Goal: Task Accomplishment & Management: Manage account settings

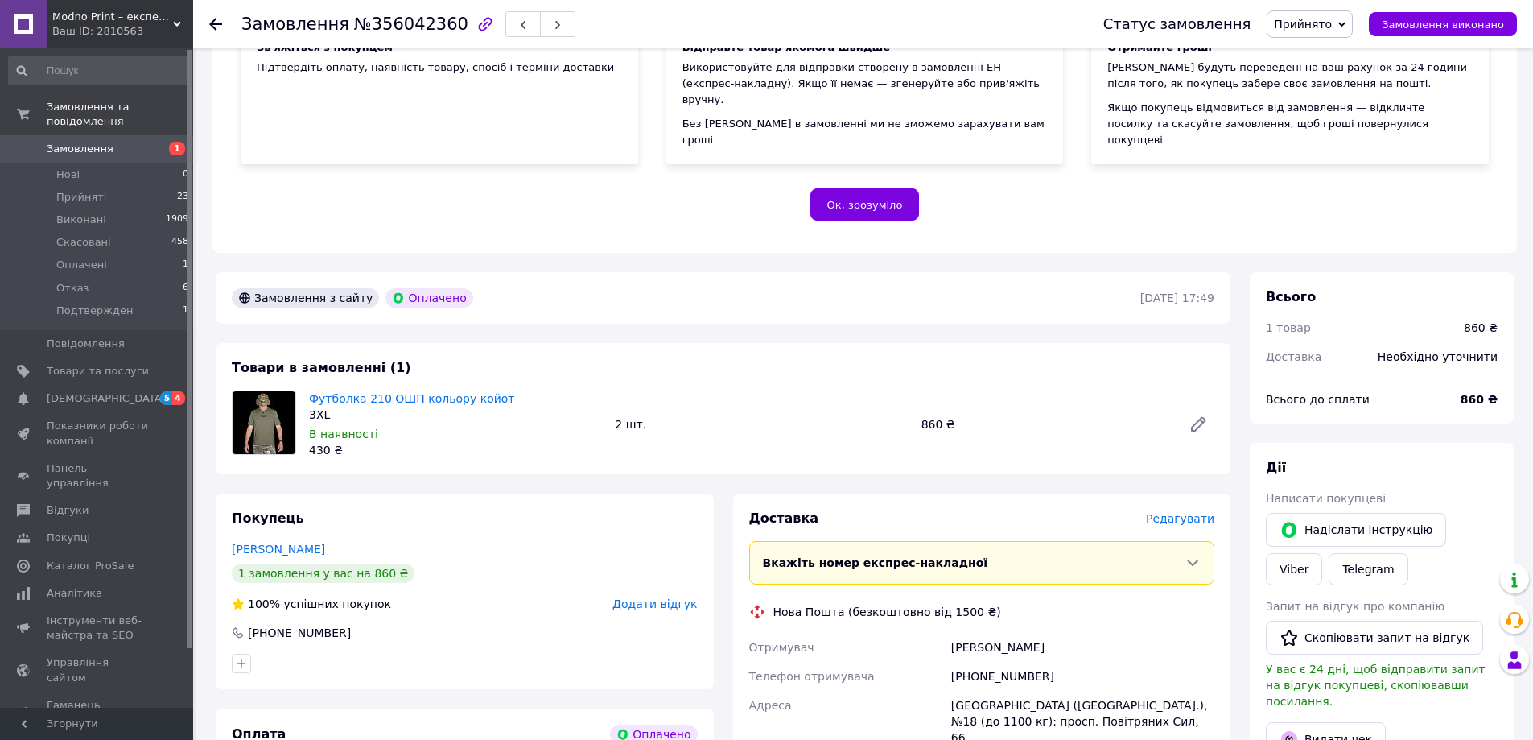
scroll to position [241, 0]
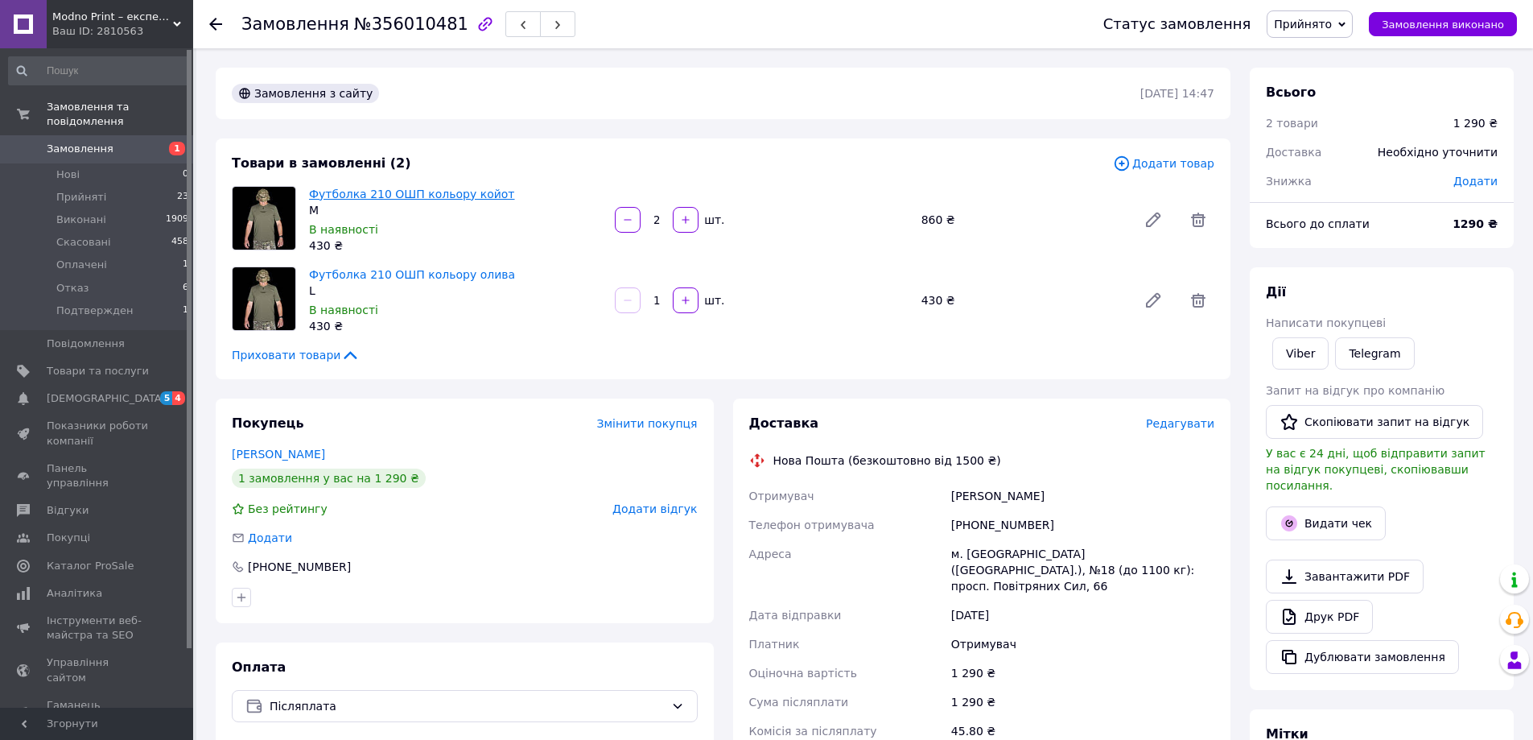
click at [460, 192] on link "Футболка 210 ОШП кольору койот" at bounding box center [412, 194] width 206 height 13
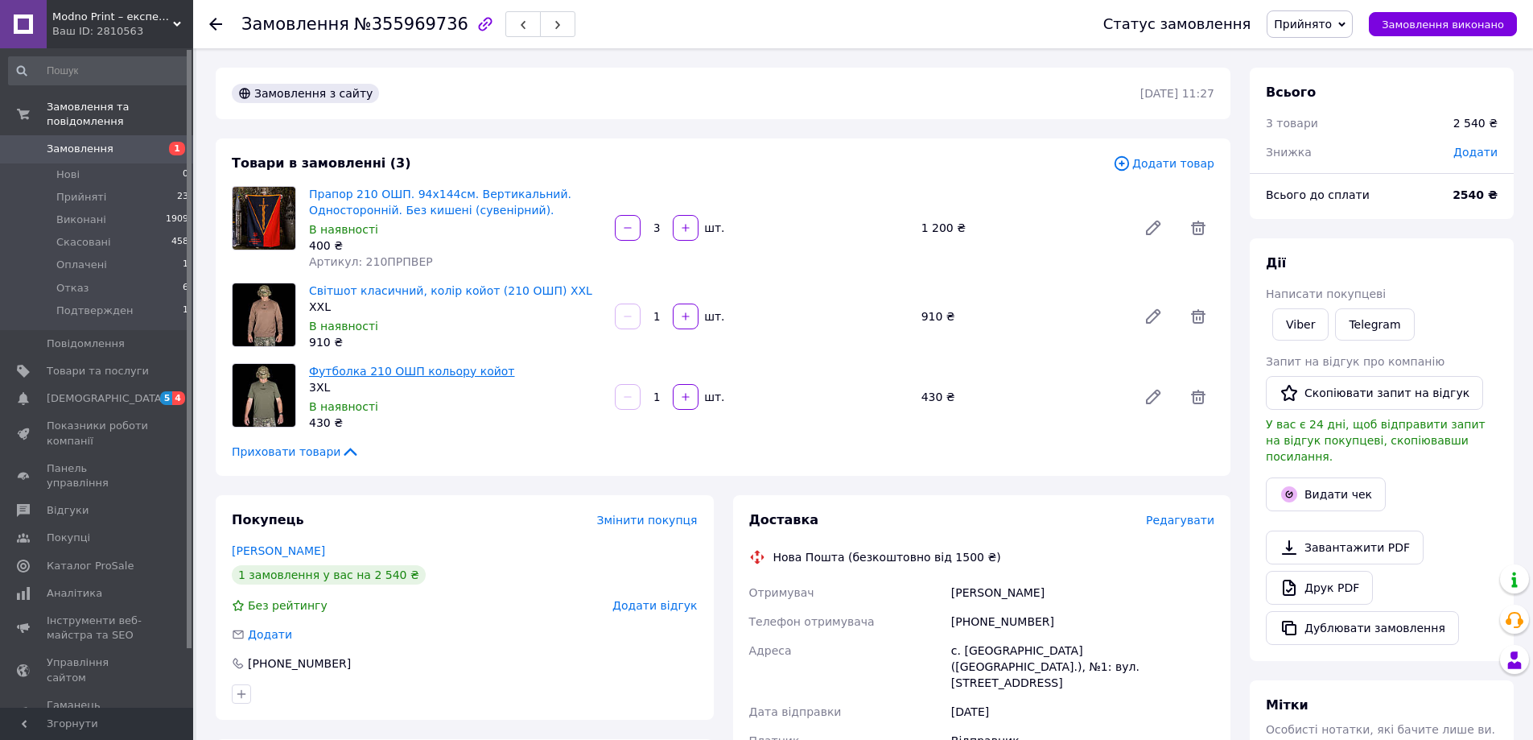
click at [466, 368] on link "Футболка 210 ОШП кольору койот" at bounding box center [412, 371] width 206 height 13
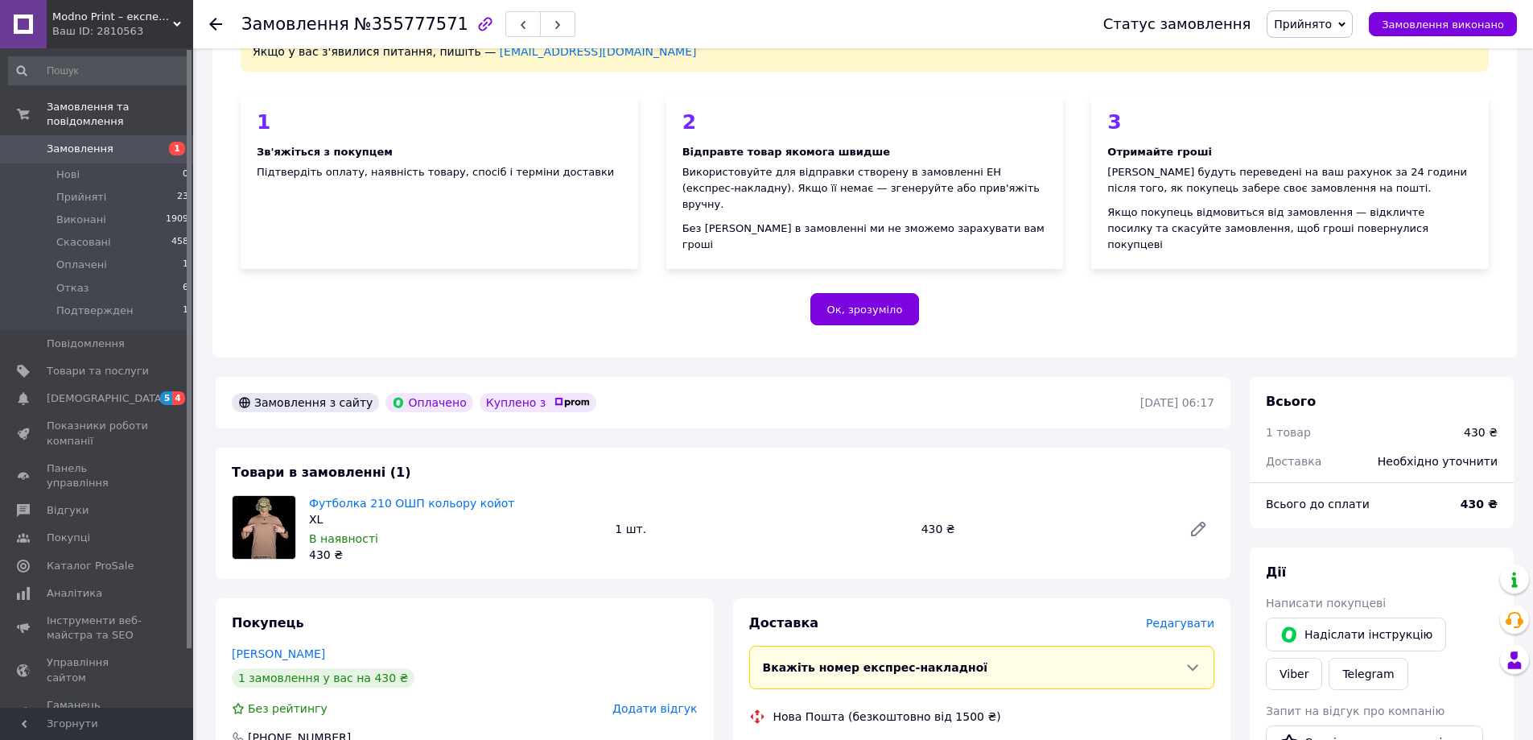
scroll to position [161, 0]
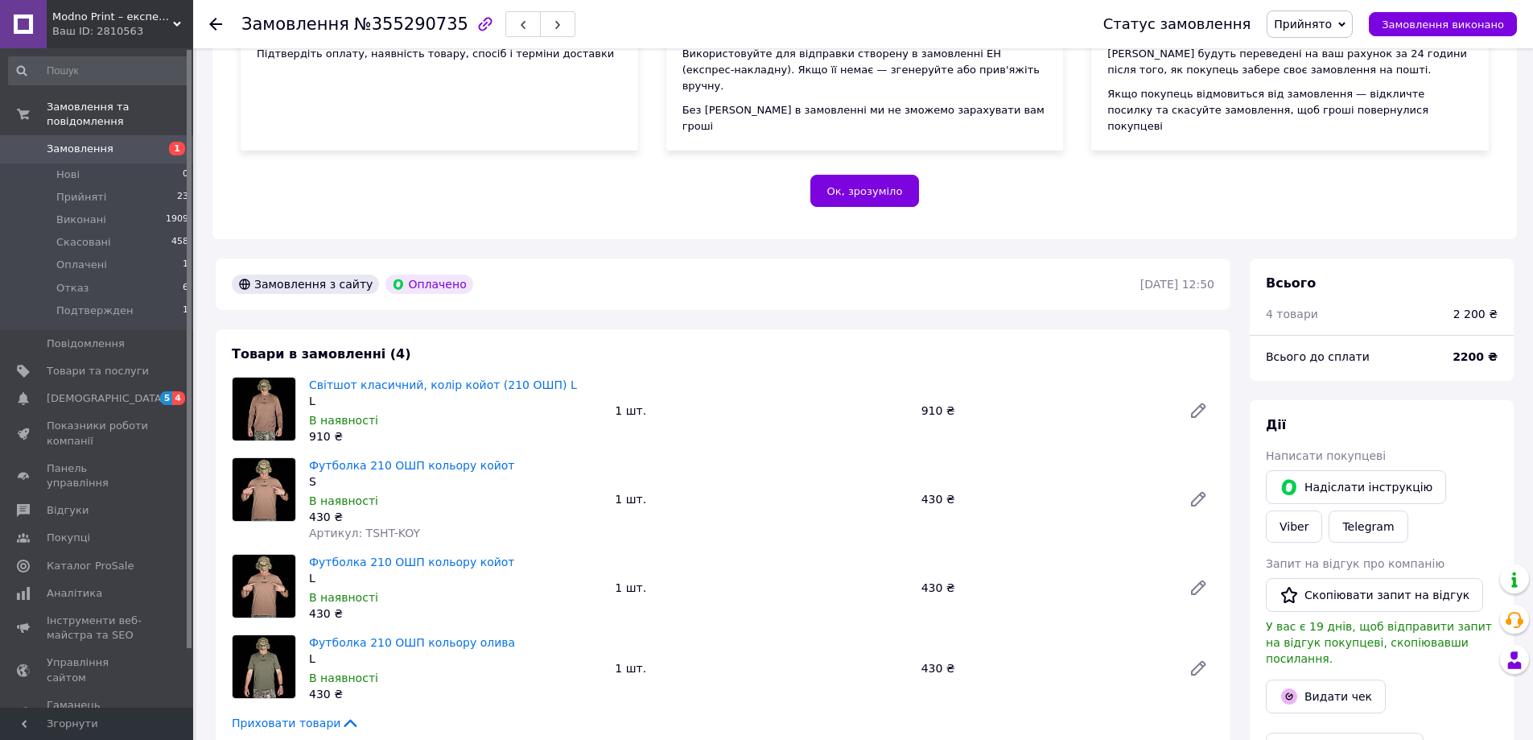
scroll to position [322, 0]
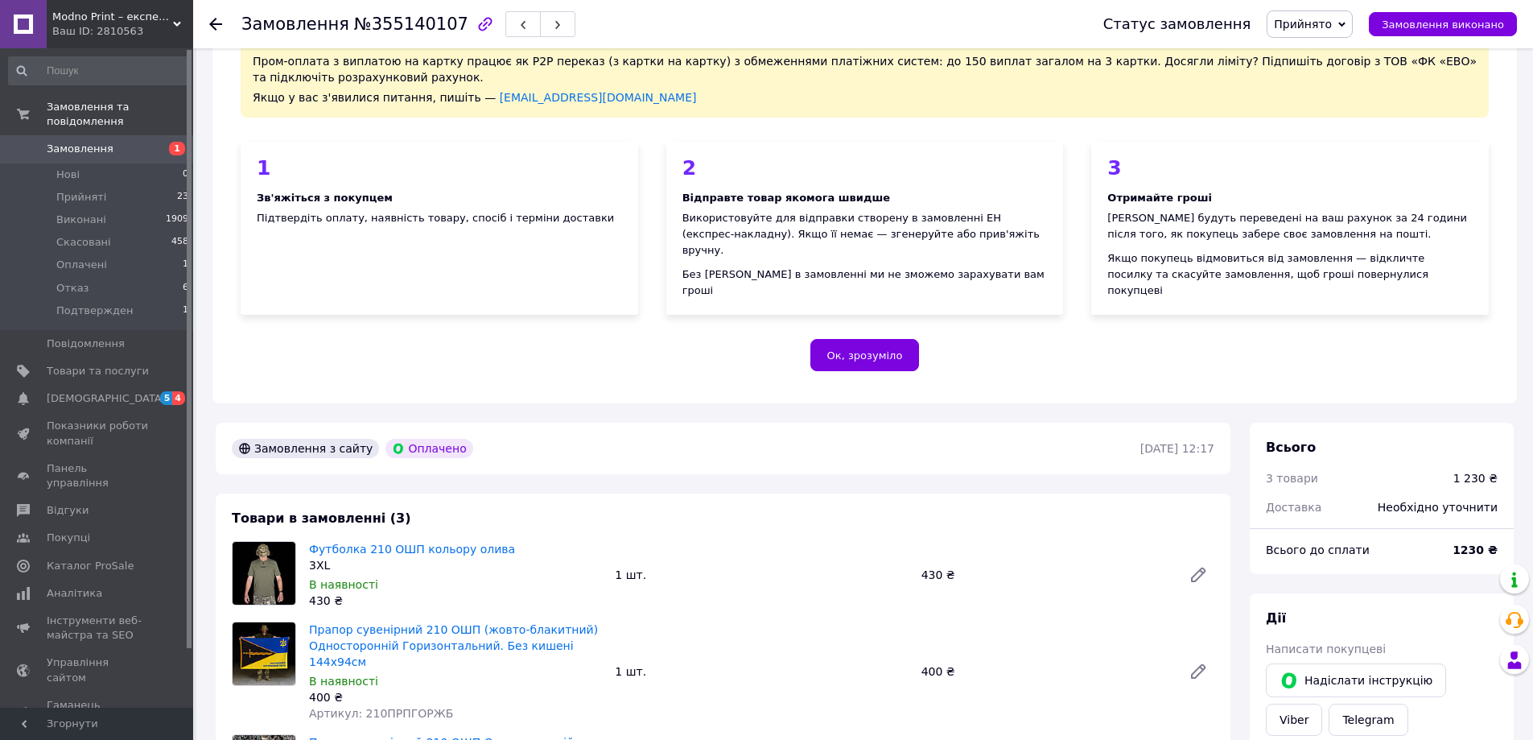
scroll to position [241, 0]
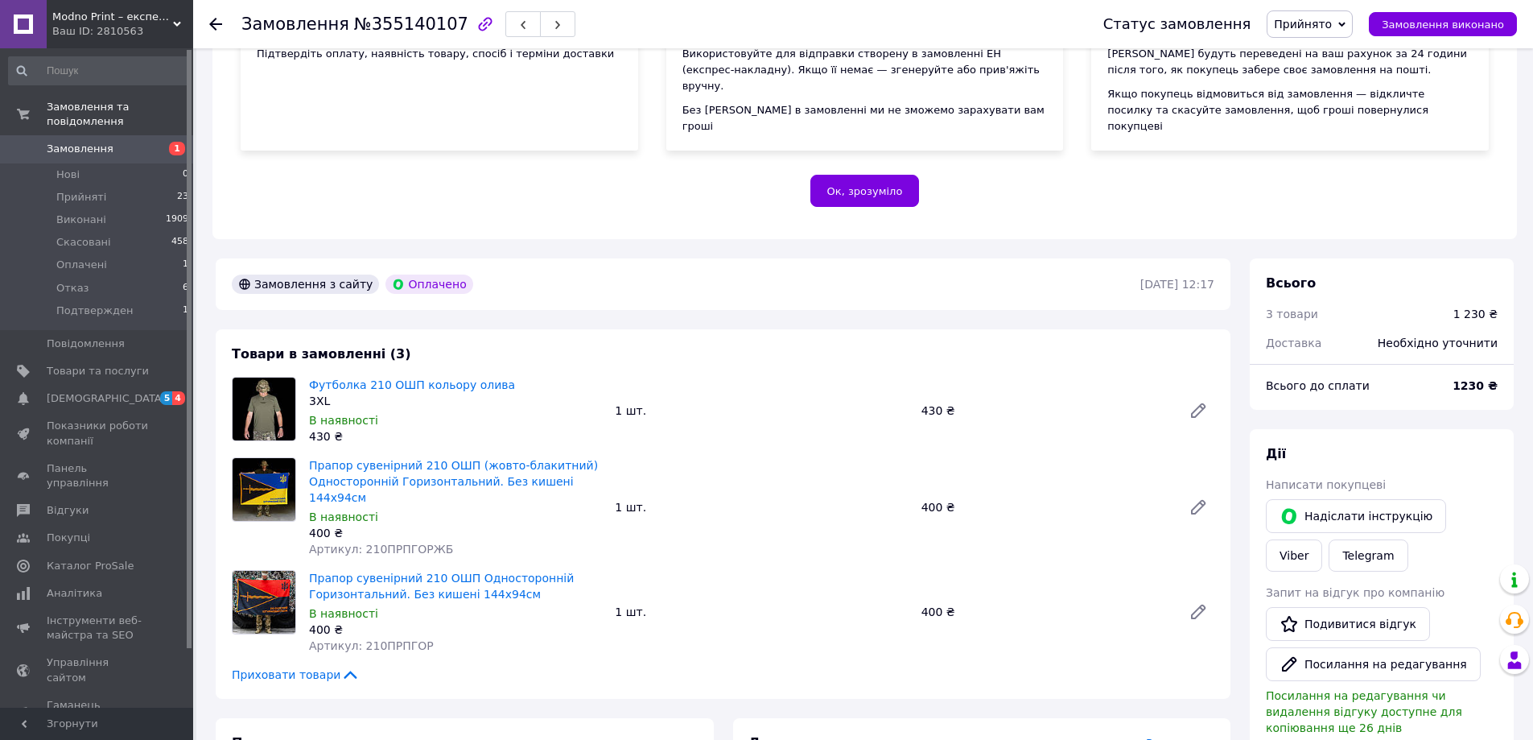
click at [215, 25] on use at bounding box center [215, 24] width 13 height 13
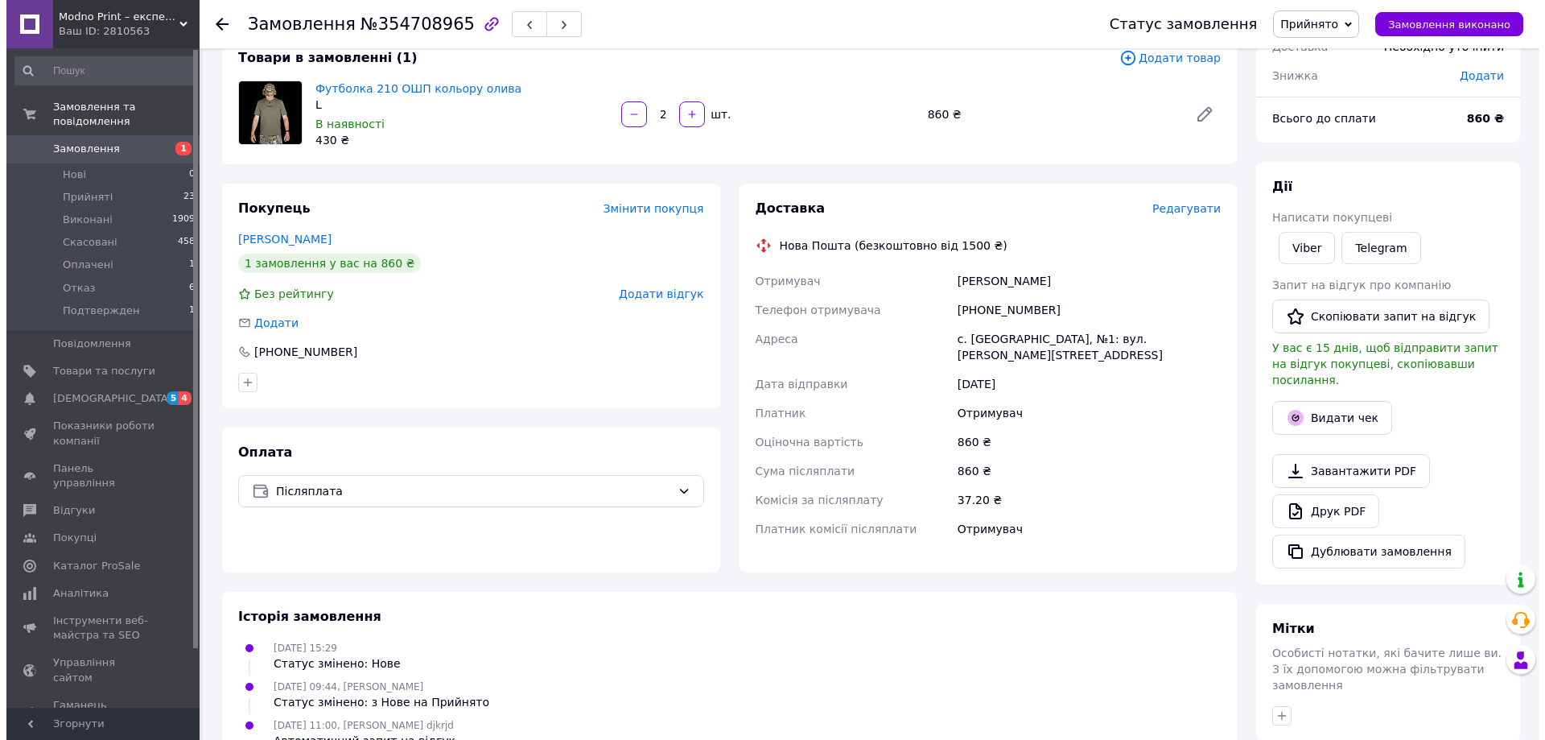
scroll to position [80, 0]
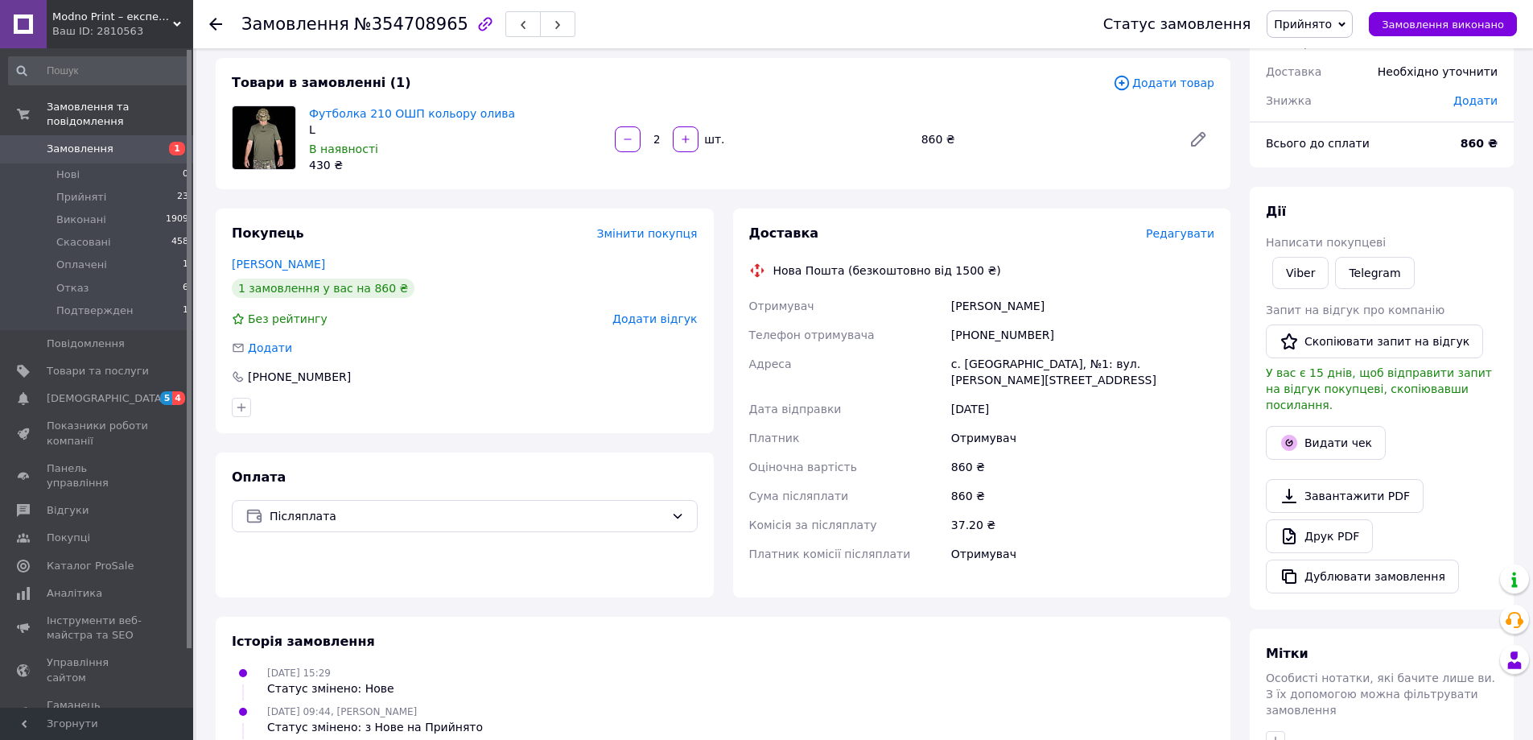
click at [1165, 83] on span "Додати товар" at bounding box center [1163, 83] width 101 height 18
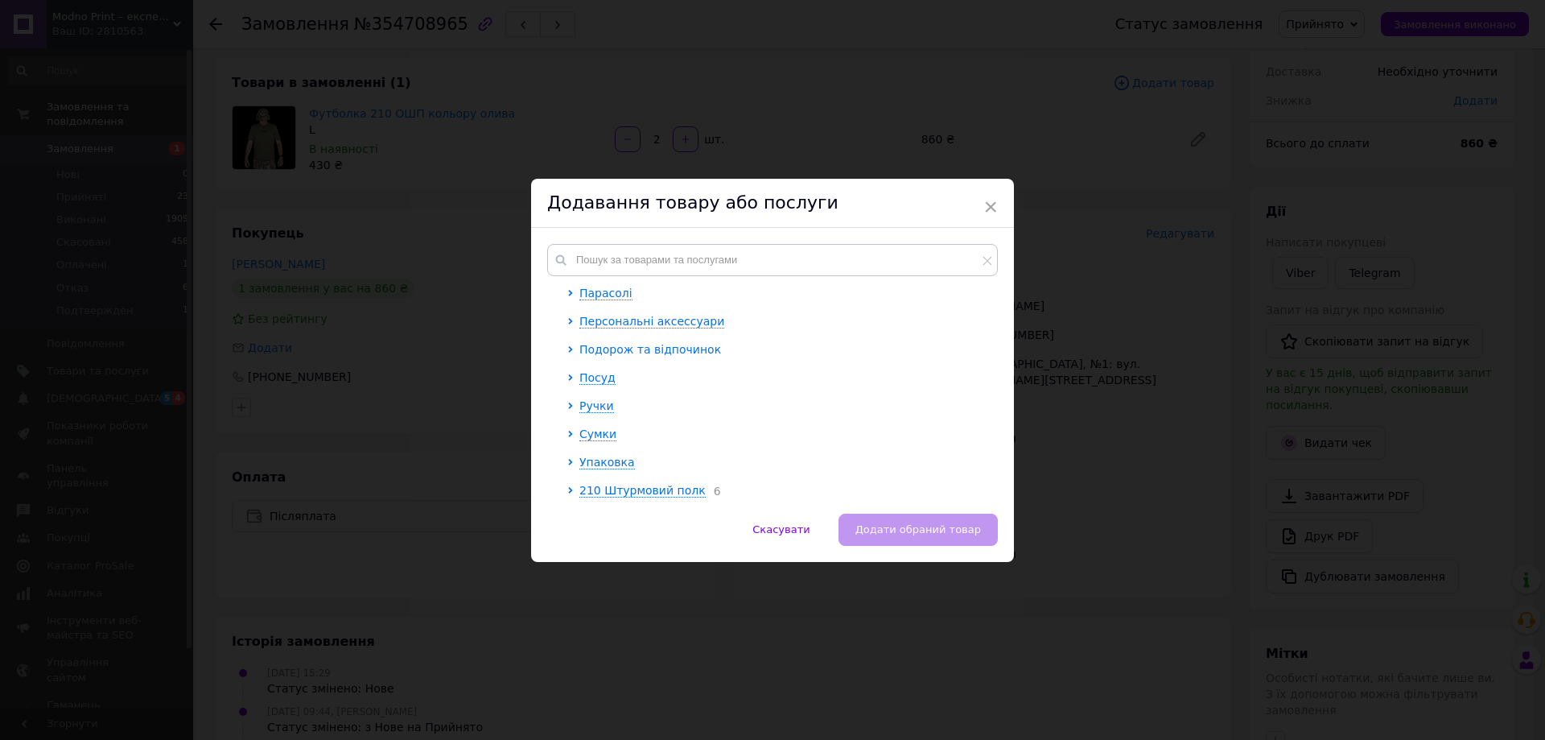
scroll to position [198, 0]
click at [567, 486] on icon at bounding box center [570, 488] width 6 height 6
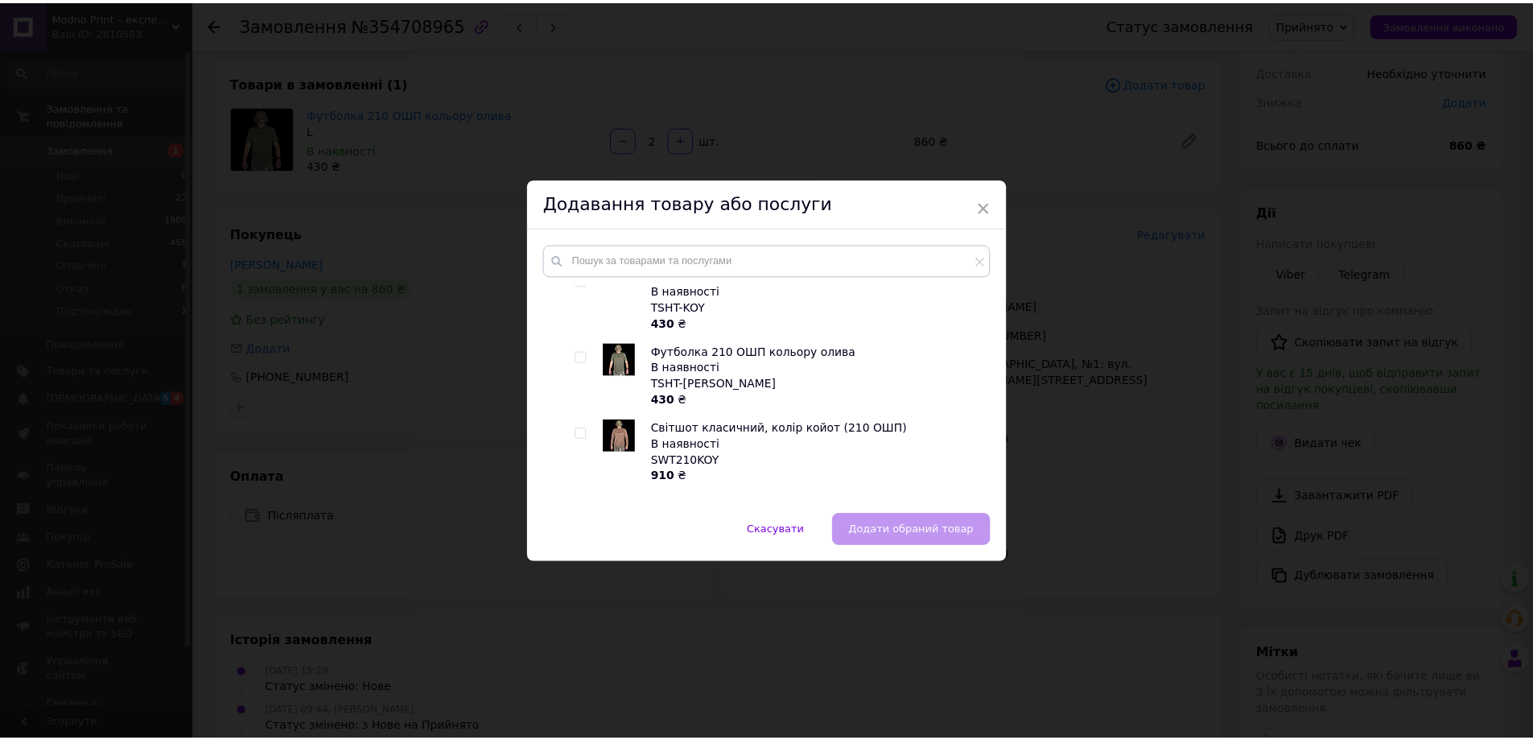
scroll to position [1490, 0]
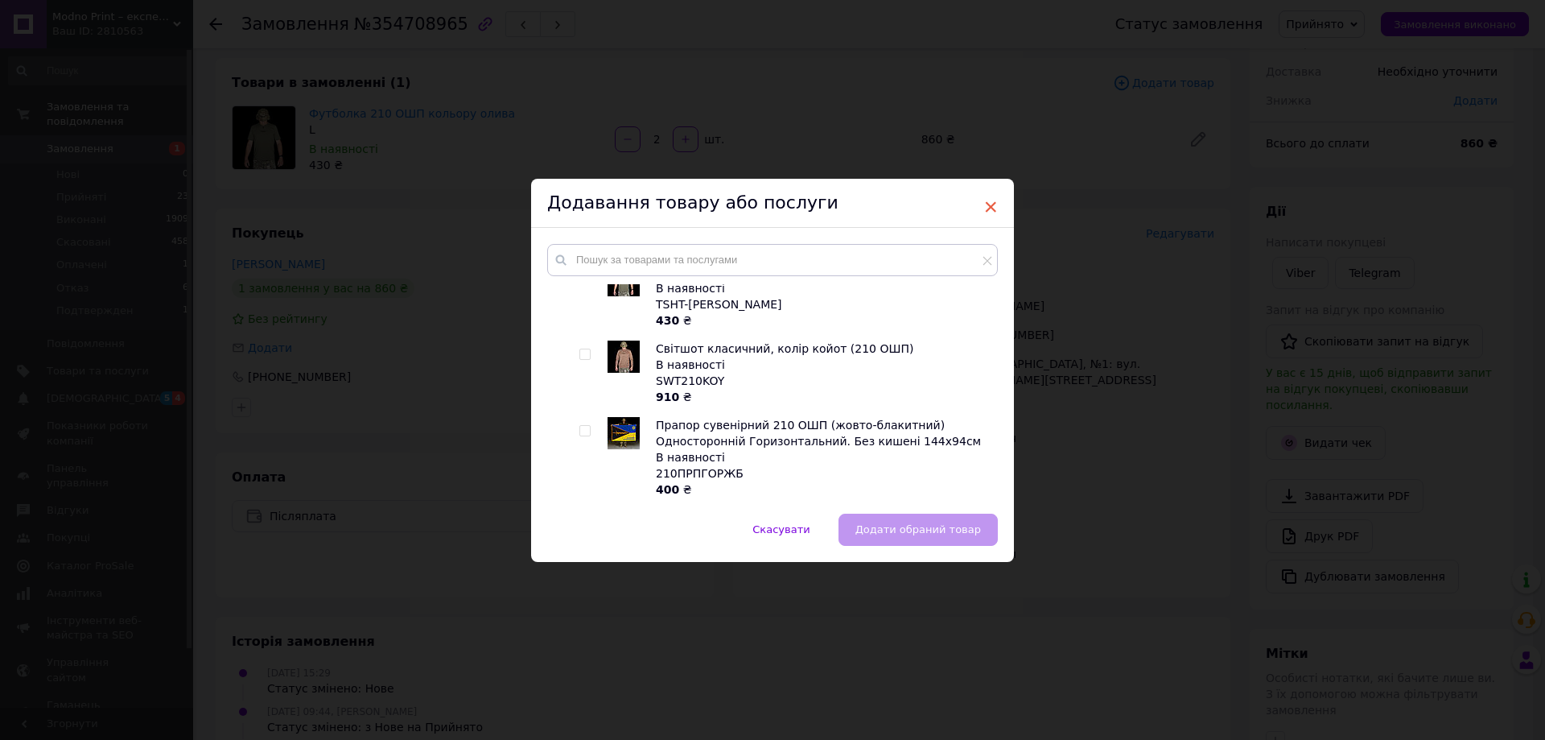
click at [990, 203] on span "×" at bounding box center [990, 206] width 14 height 27
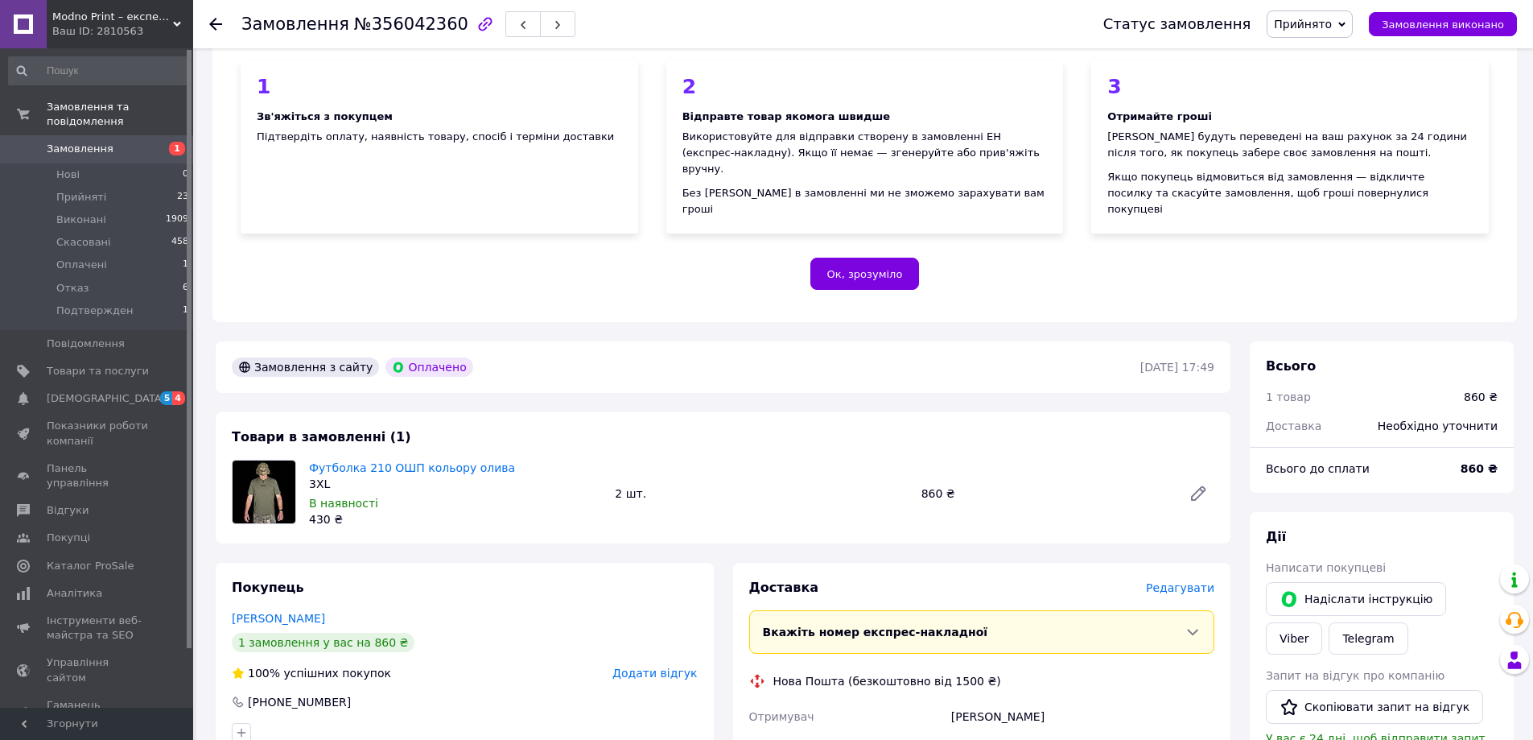
scroll to position [80, 0]
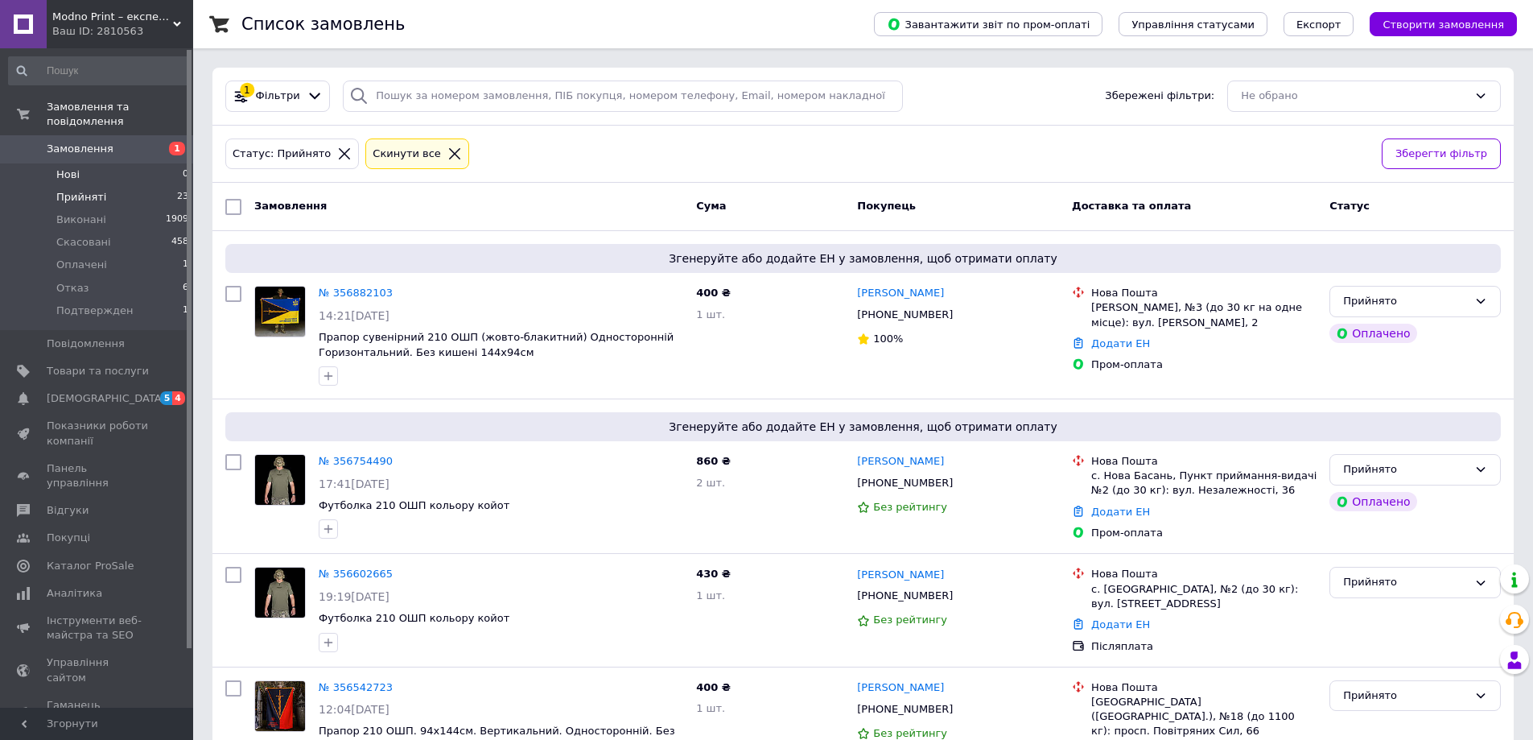
click at [93, 163] on li "Нові 0" at bounding box center [99, 174] width 198 height 23
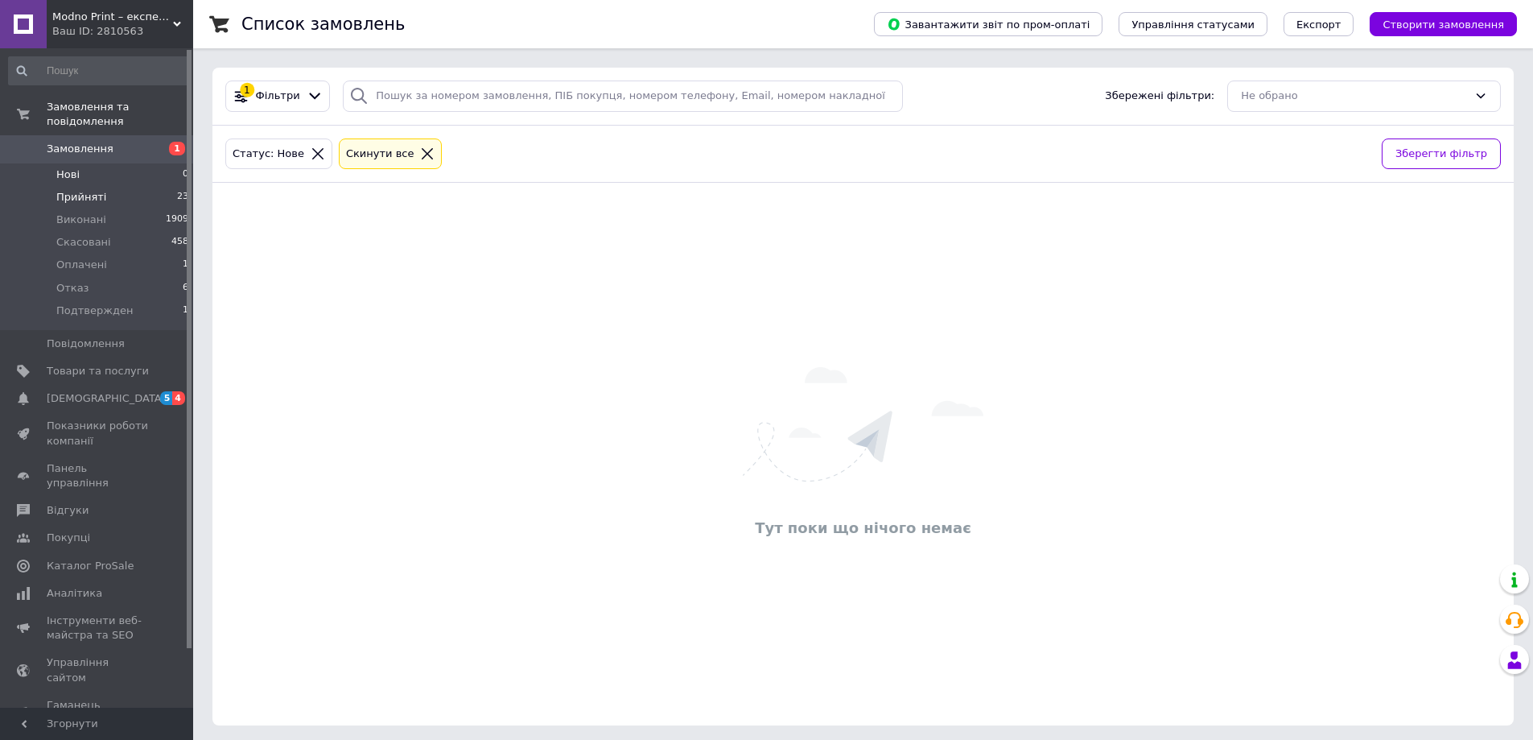
click at [87, 190] on span "Прийняті" at bounding box center [81, 197] width 50 height 14
